Goal: Transaction & Acquisition: Purchase product/service

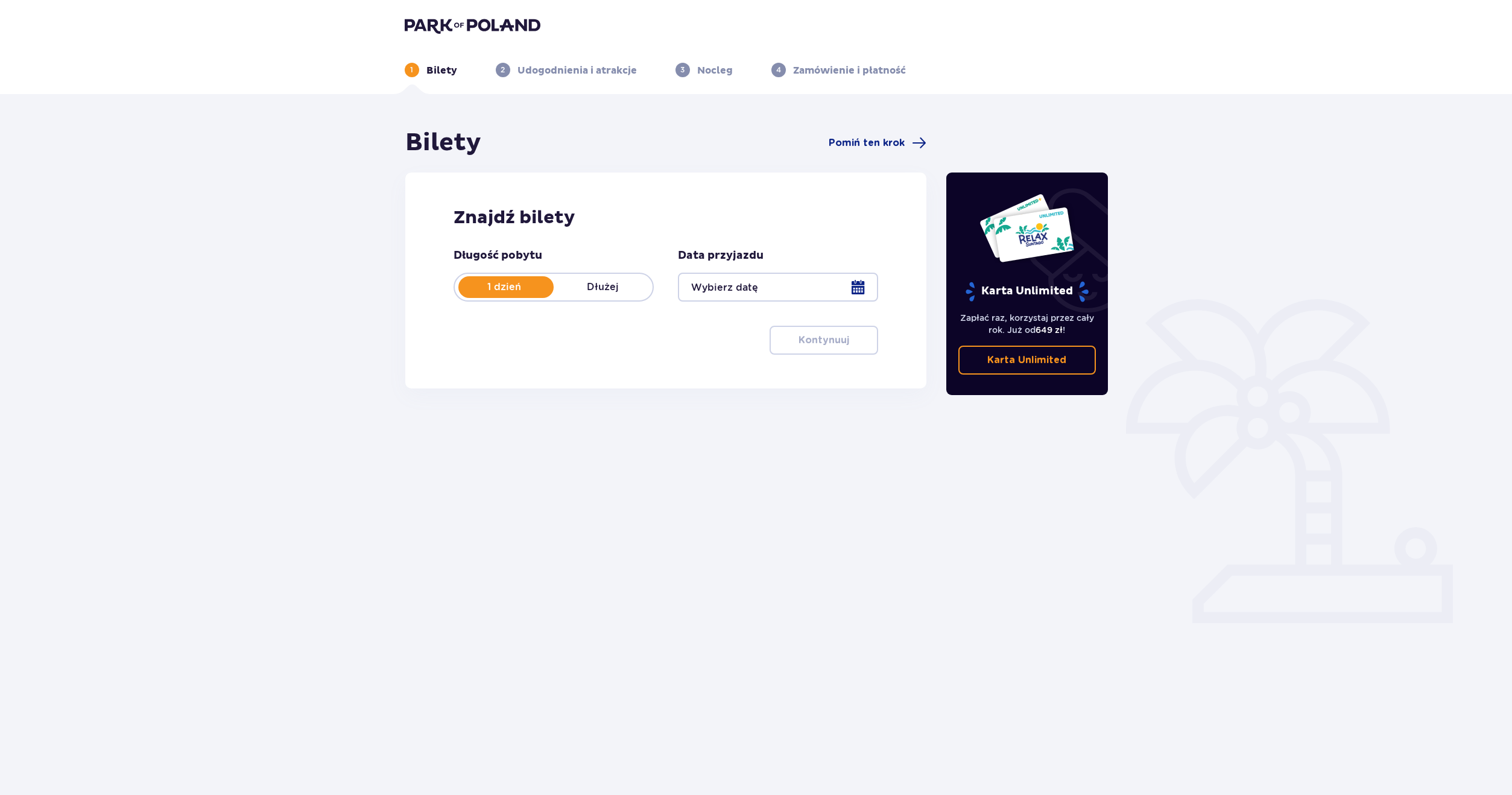
click at [1033, 374] on link "Karta Unlimited" at bounding box center [1028, 360] width 138 height 29
click at [762, 295] on div at bounding box center [777, 286] width 200 height 29
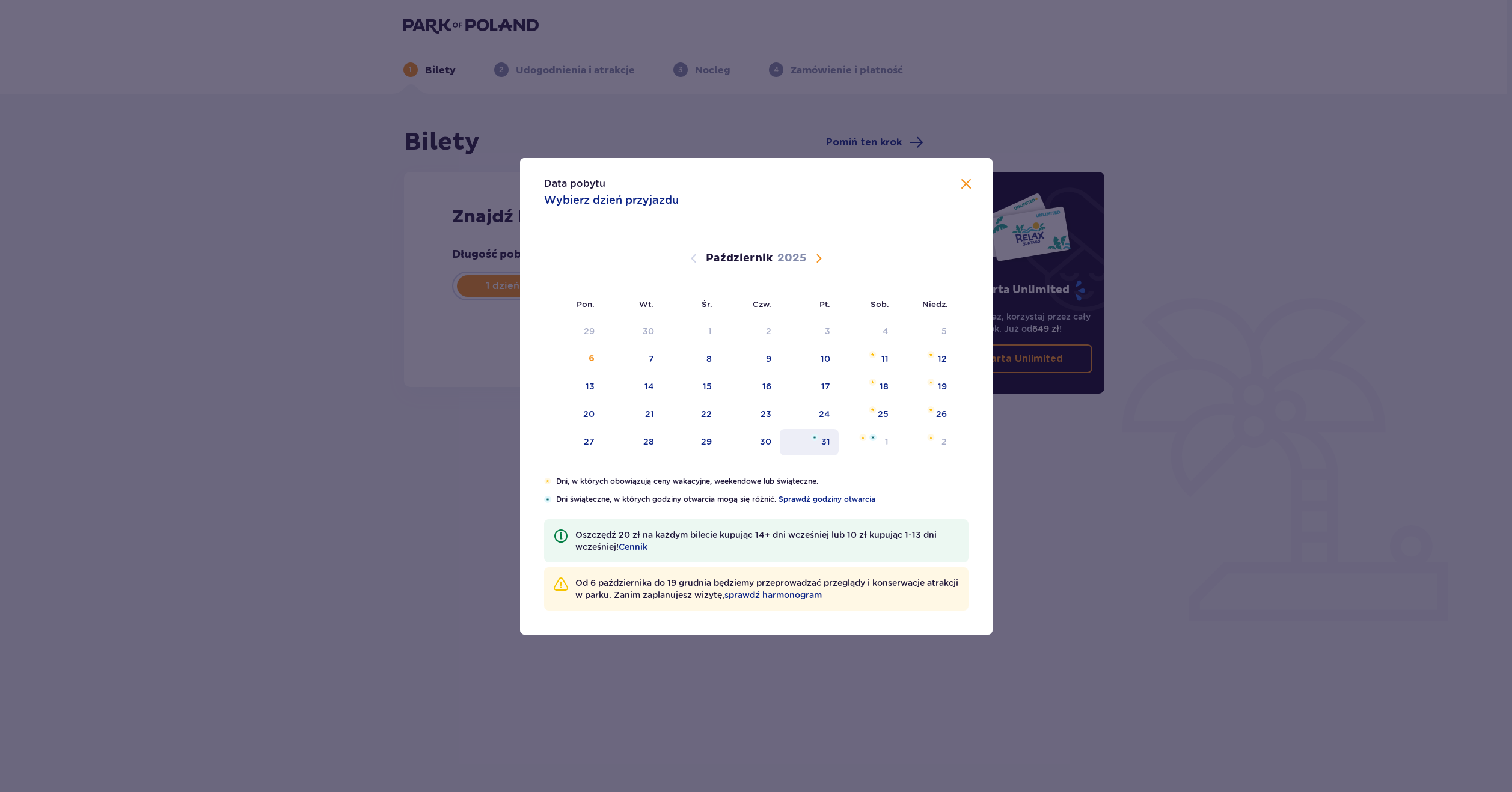
click at [822, 448] on div "31" at bounding box center [809, 442] width 59 height 27
type input "31.10.25"
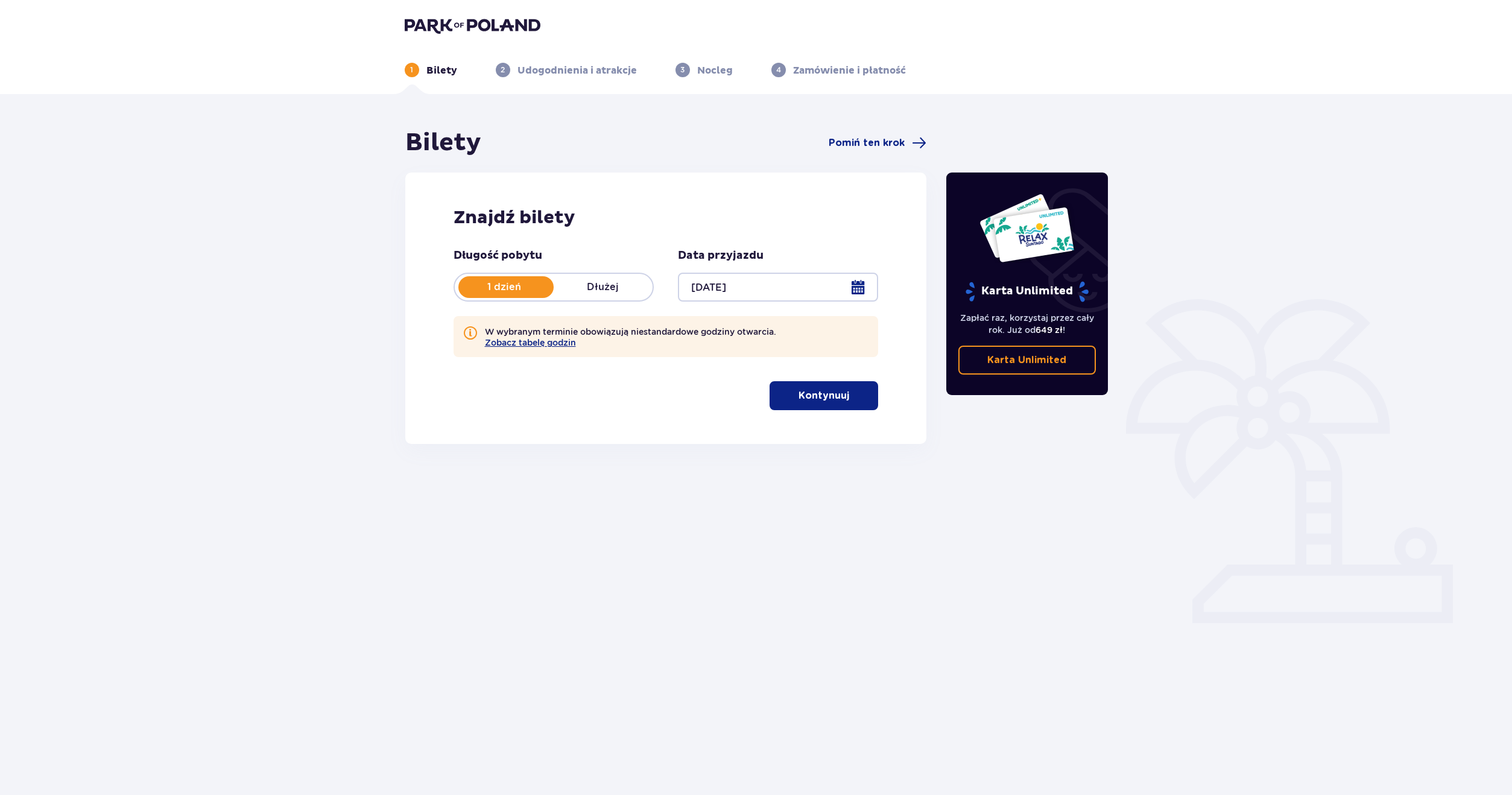
click at [842, 396] on button "Kontynuuj" at bounding box center [824, 395] width 109 height 29
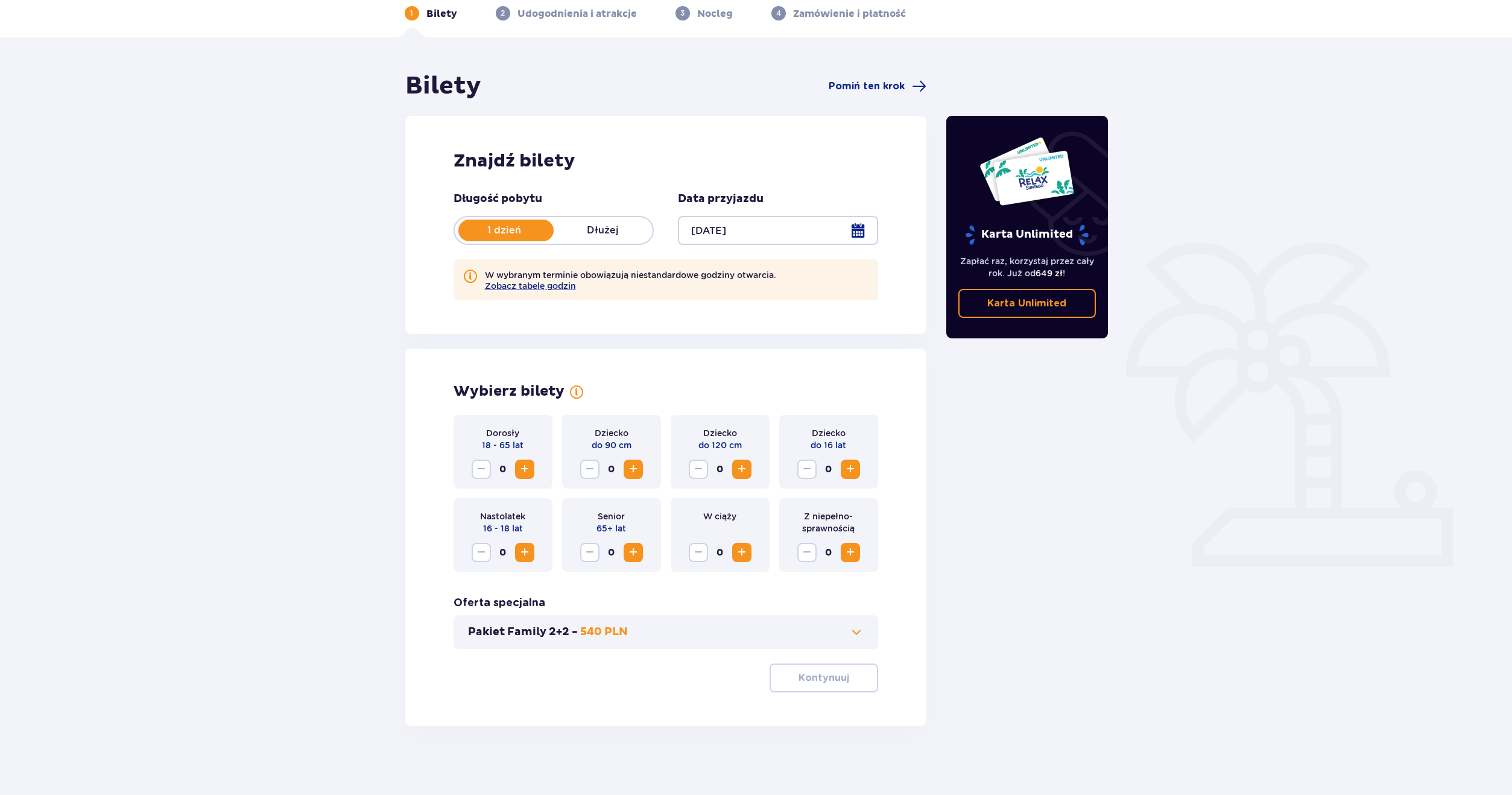
scroll to position [60, 0]
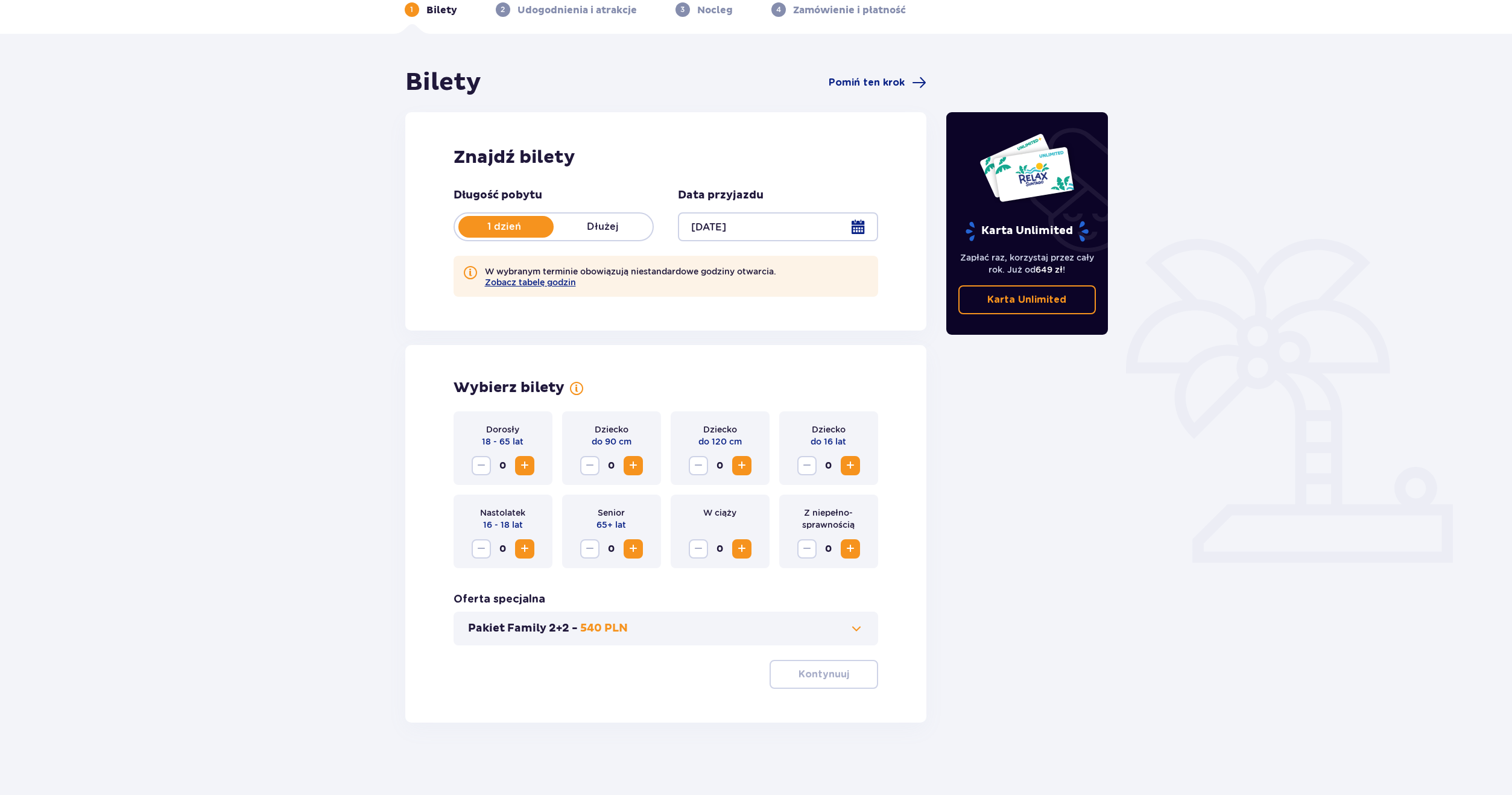
click at [776, 636] on div "Pakiet Family 2+2 - 540 PLN" at bounding box center [666, 629] width 425 height 33
click at [826, 634] on button "Pakiet Family 2+2 - 540 PLN" at bounding box center [666, 629] width 396 height 15
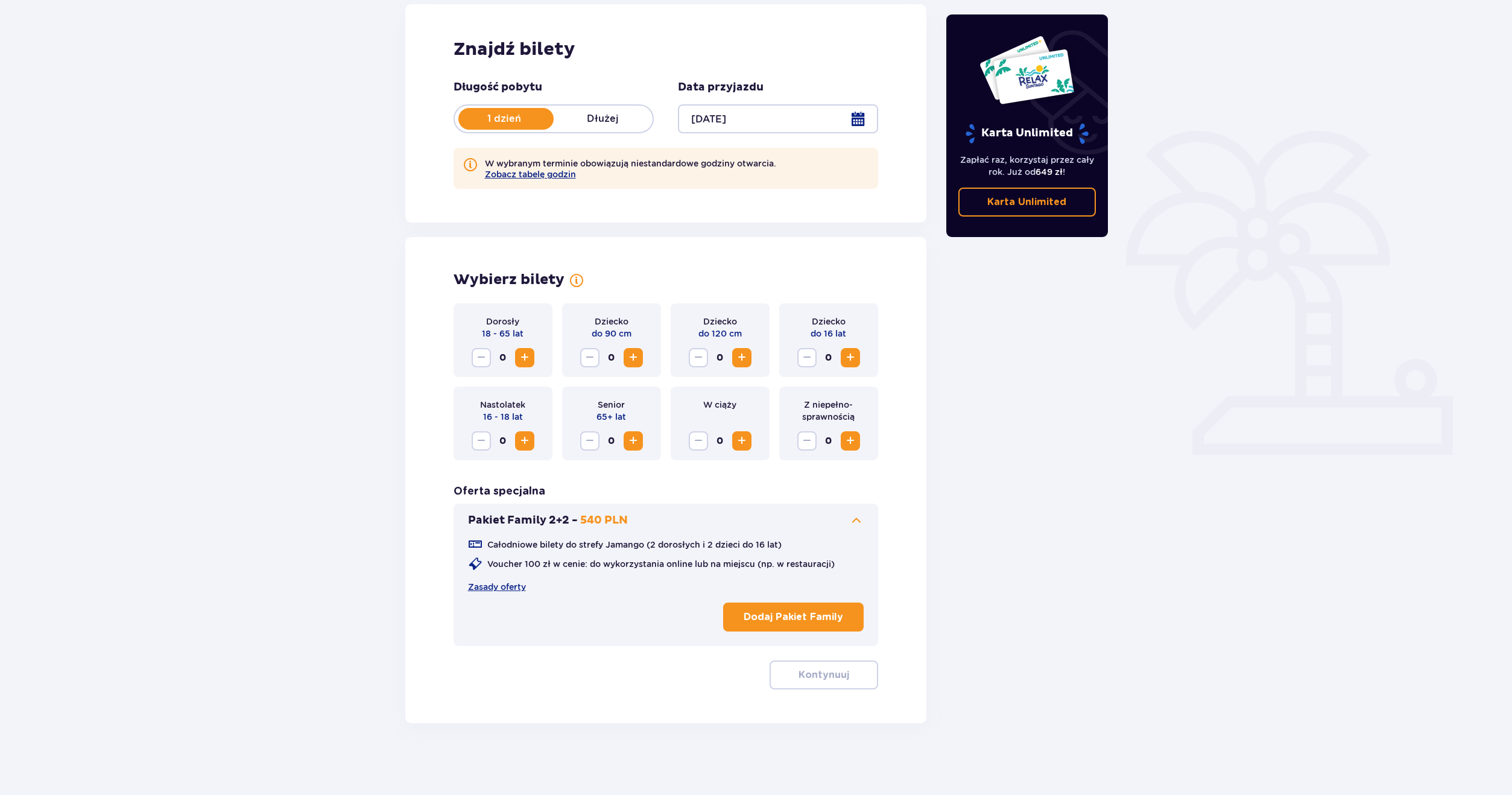
scroll to position [169, 0]
click at [849, 609] on button "Dodaj Pakiet Family" at bounding box center [793, 616] width 140 height 29
click at [837, 663] on button "Kontynuuj" at bounding box center [824, 674] width 109 height 29
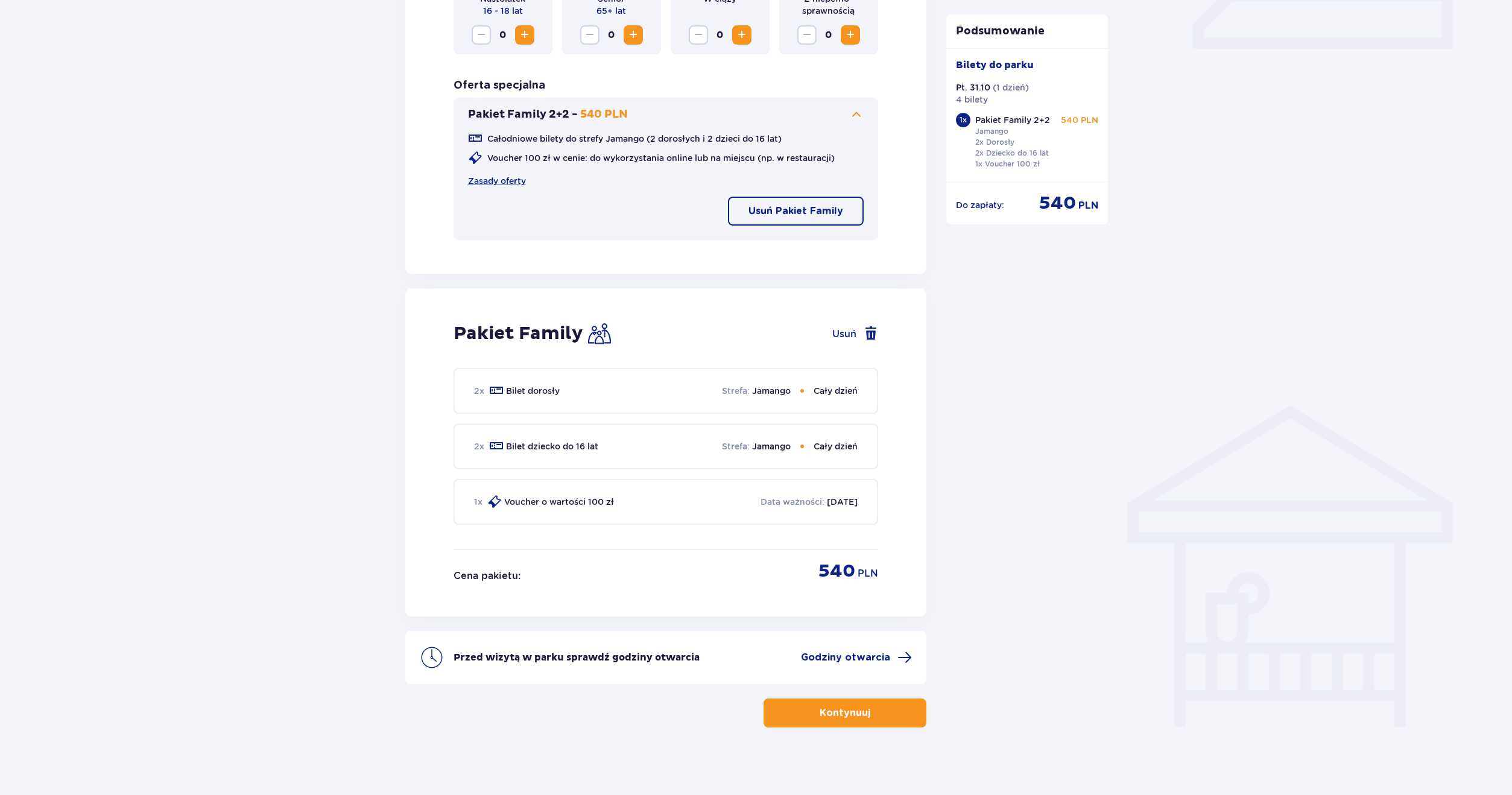
scroll to position [579, 0]
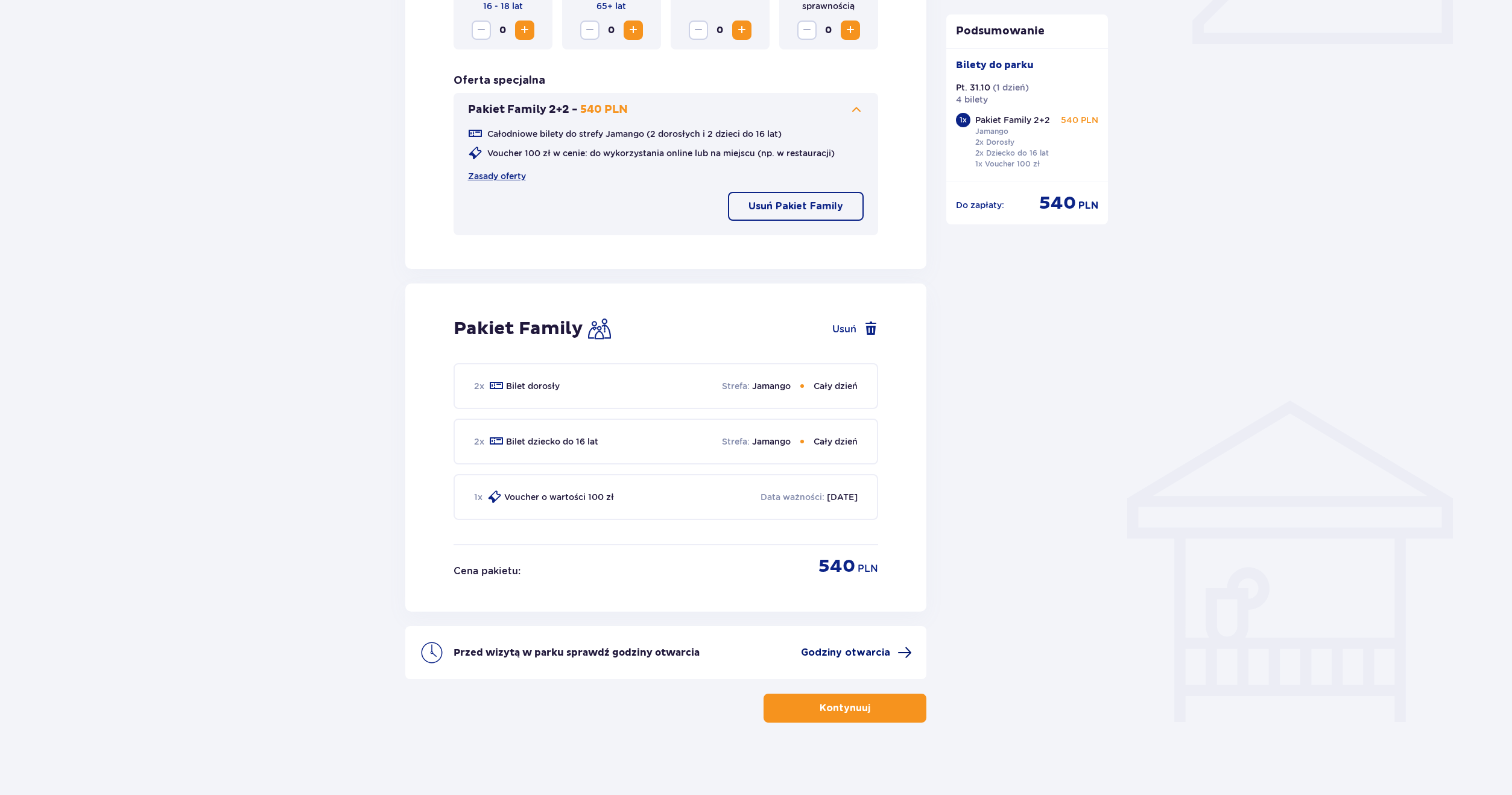
drag, startPoint x: 858, startPoint y: 634, endPoint x: 868, endPoint y: 648, distance: 17.2
click at [858, 636] on div "Przed wizytą w parku sprawdź godziny otwarcia Godziny otwarcia" at bounding box center [666, 652] width 522 height 53
click at [873, 657] on span "Godziny otwarcia" at bounding box center [846, 653] width 89 height 13
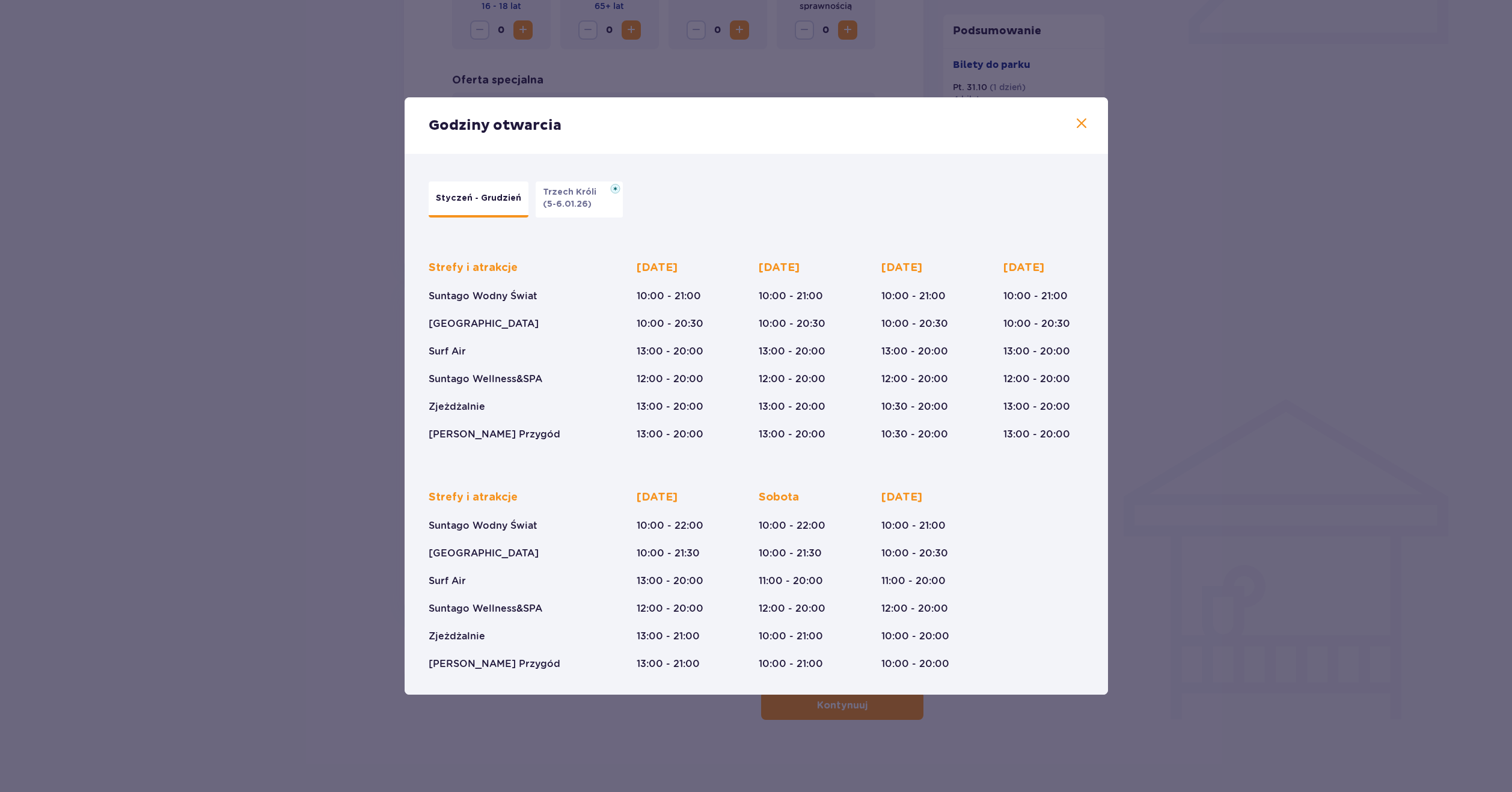
click at [1086, 123] on span at bounding box center [1081, 124] width 15 height 15
